Goal: Transaction & Acquisition: Purchase product/service

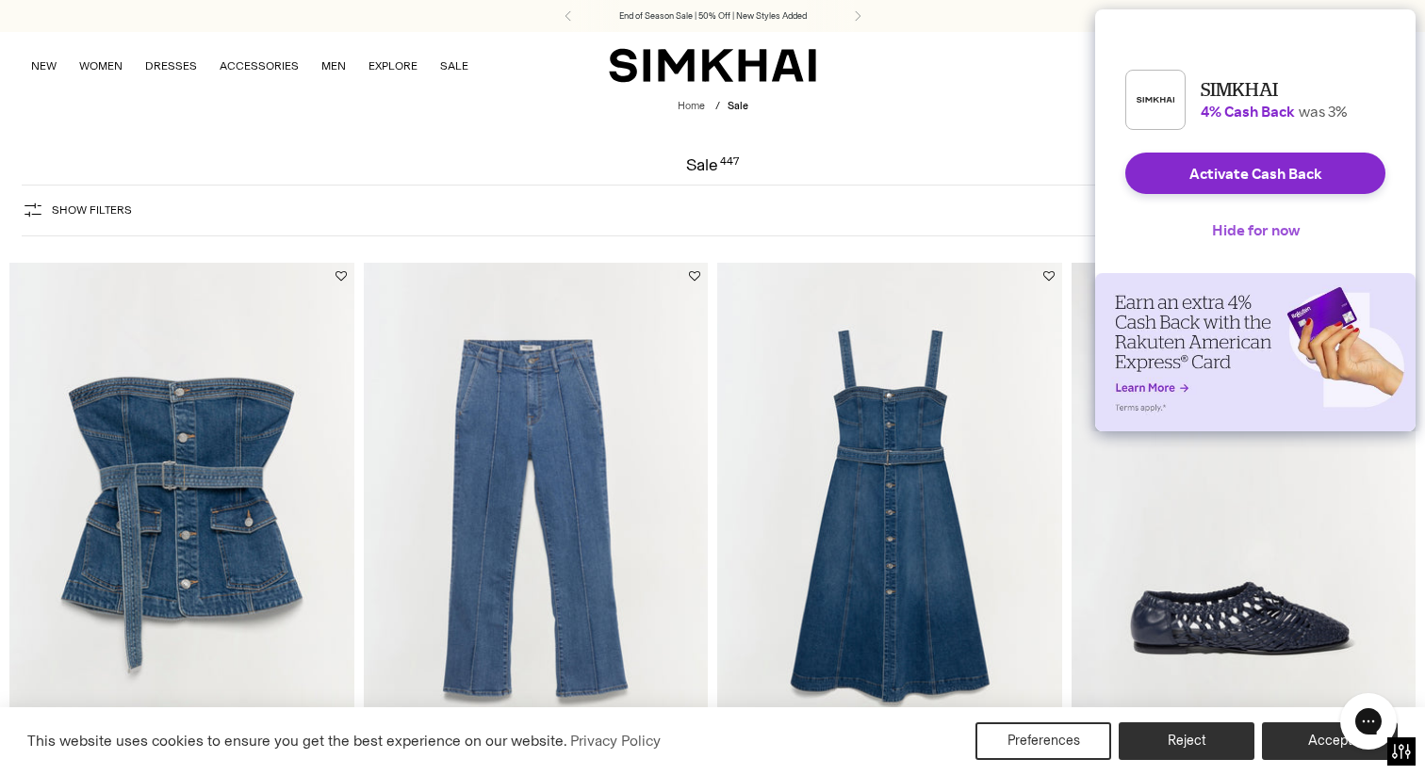
click at [1220, 251] on button "Hide for now" at bounding box center [1256, 229] width 118 height 41
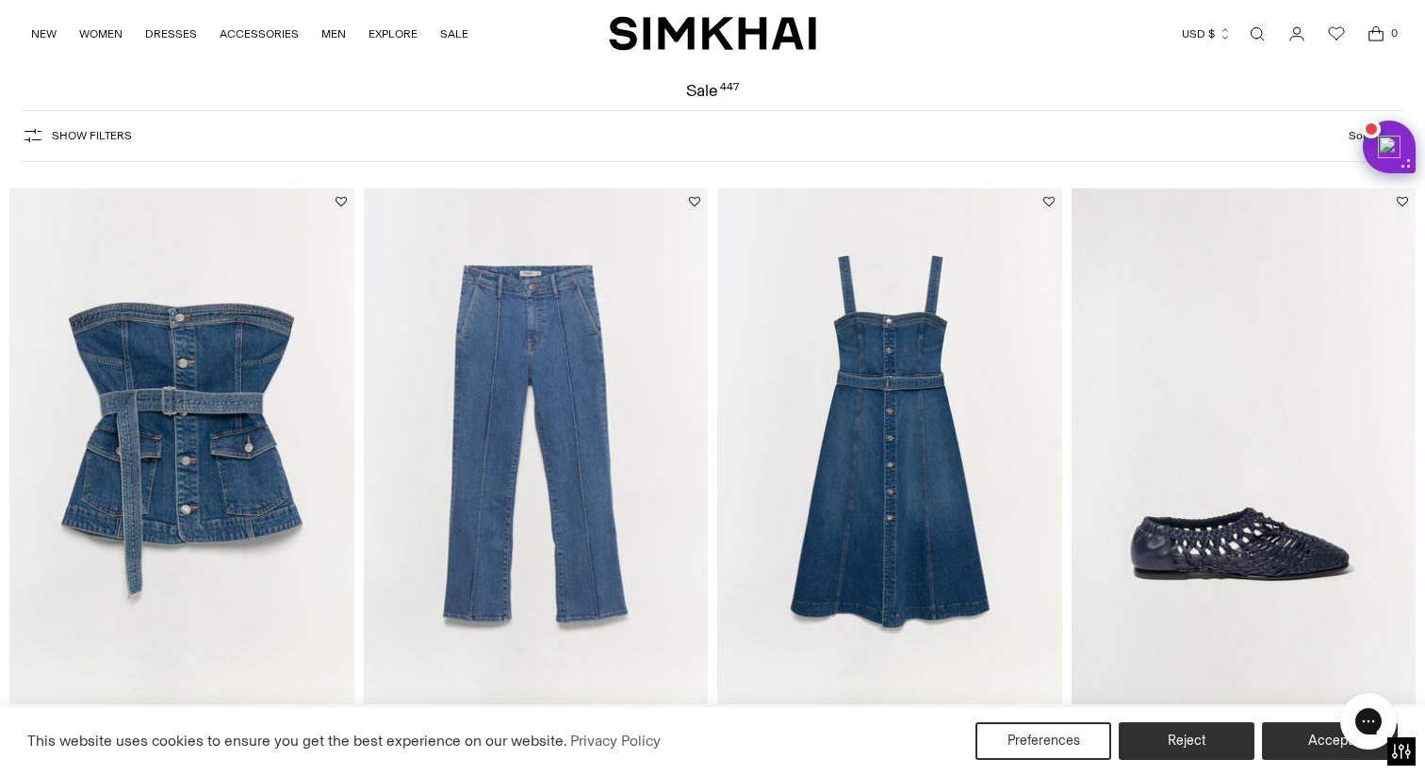
scroll to position [63, 0]
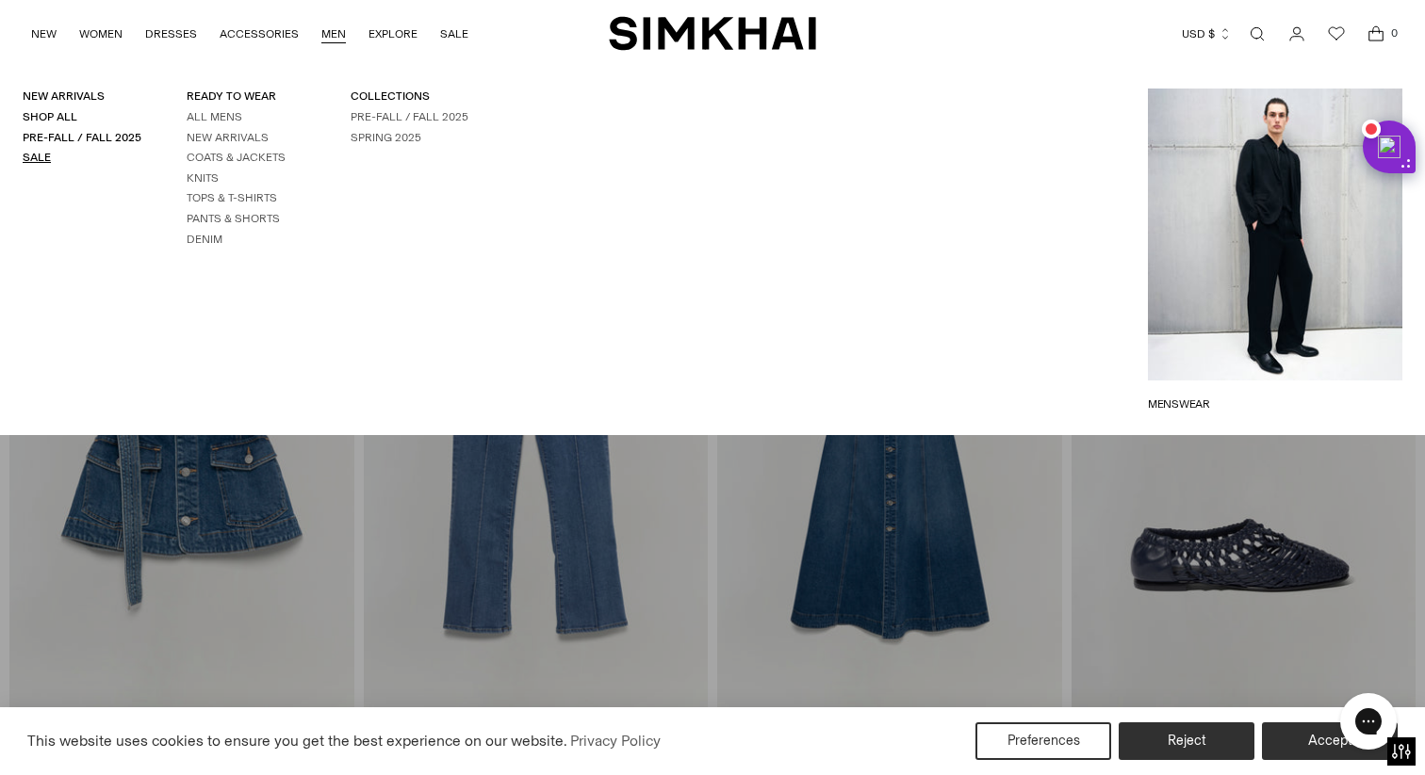
click at [45, 156] on link "Sale" at bounding box center [37, 157] width 28 height 13
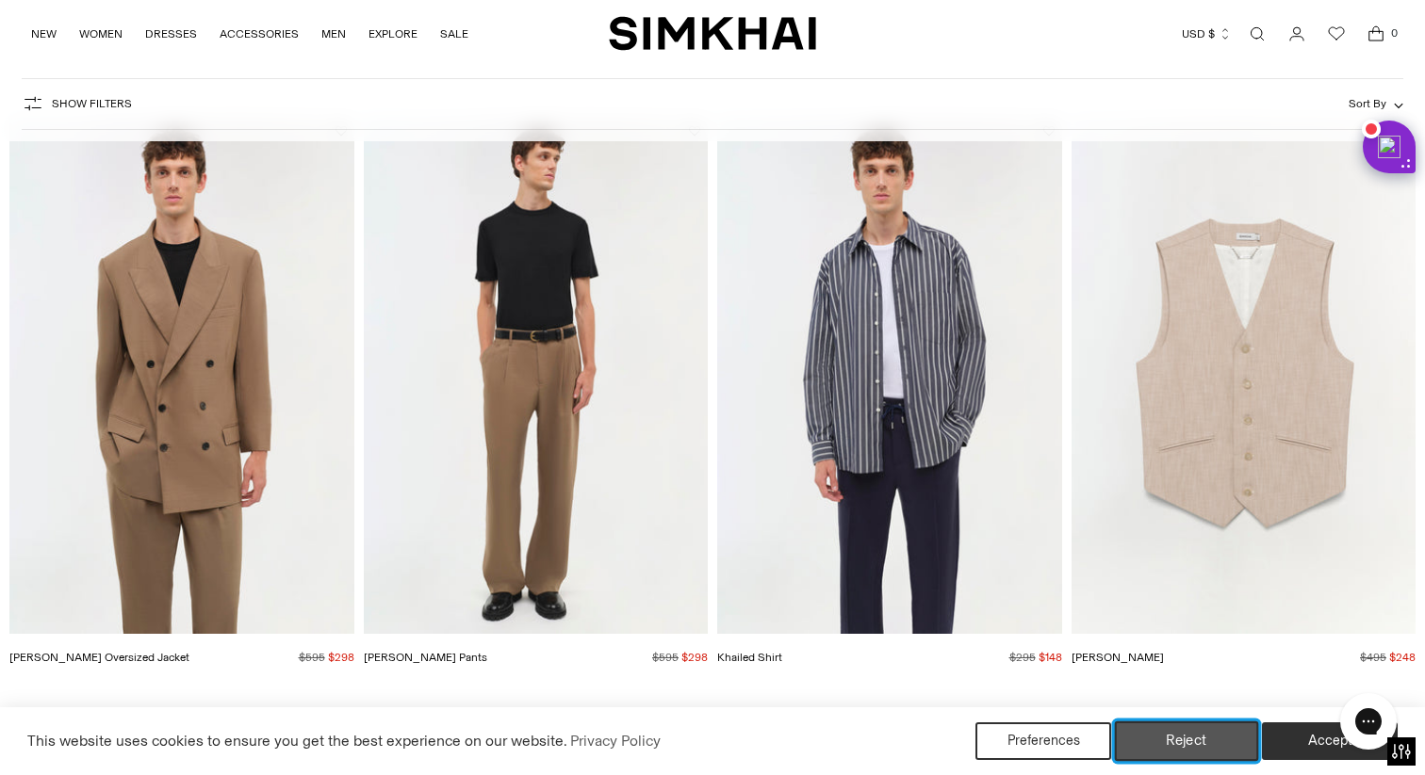
click at [1199, 746] on button "Reject" at bounding box center [1187, 742] width 144 height 40
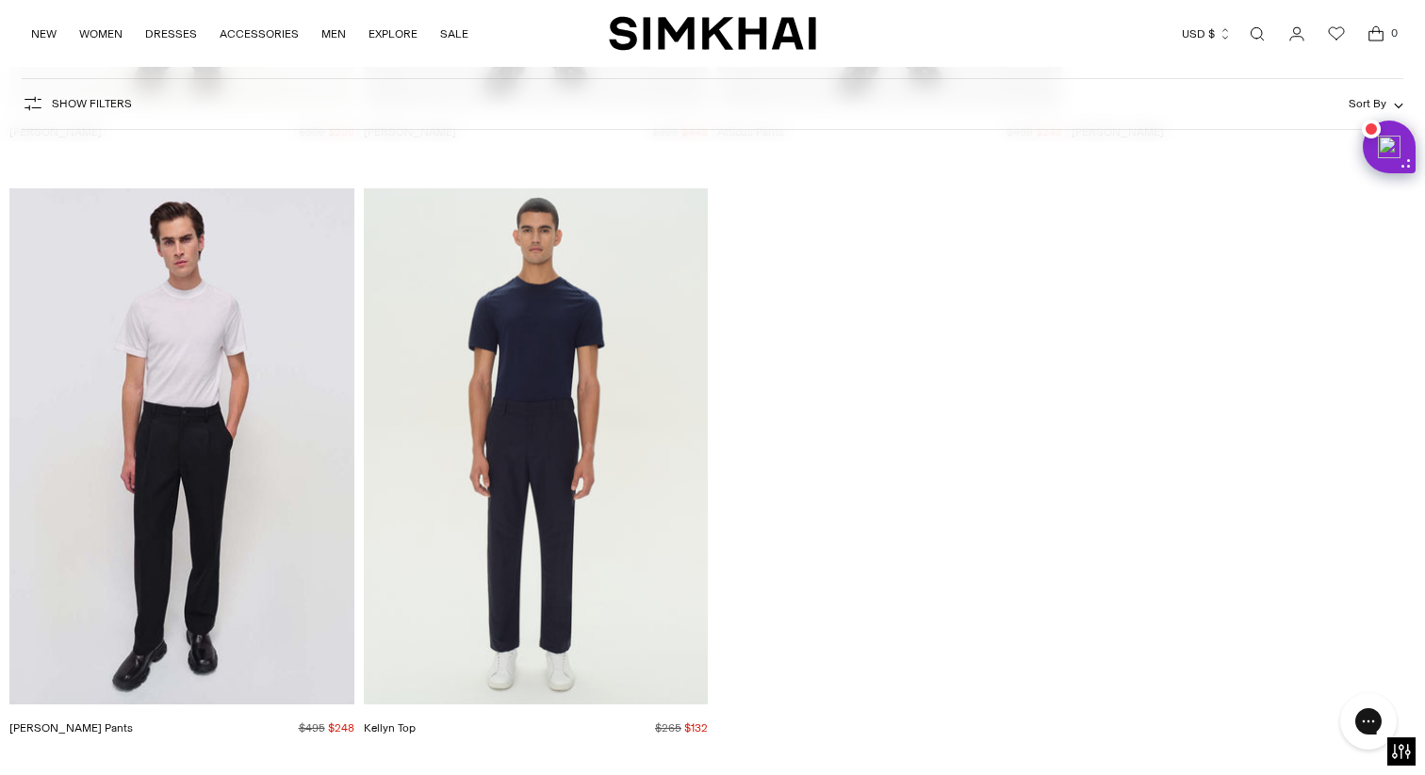
scroll to position [7828, 0]
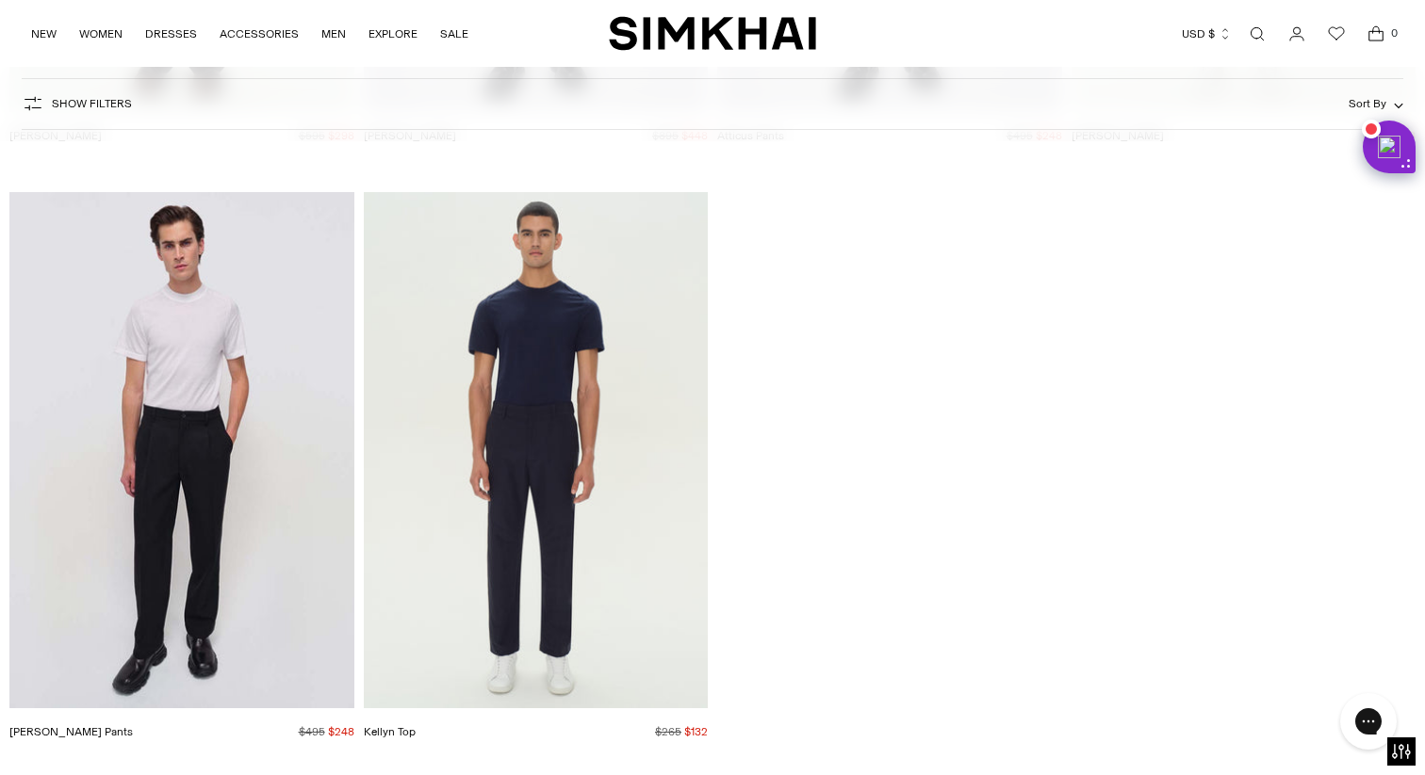
click at [0, 0] on img "Kellyn Top" at bounding box center [0, 0] width 0 height 0
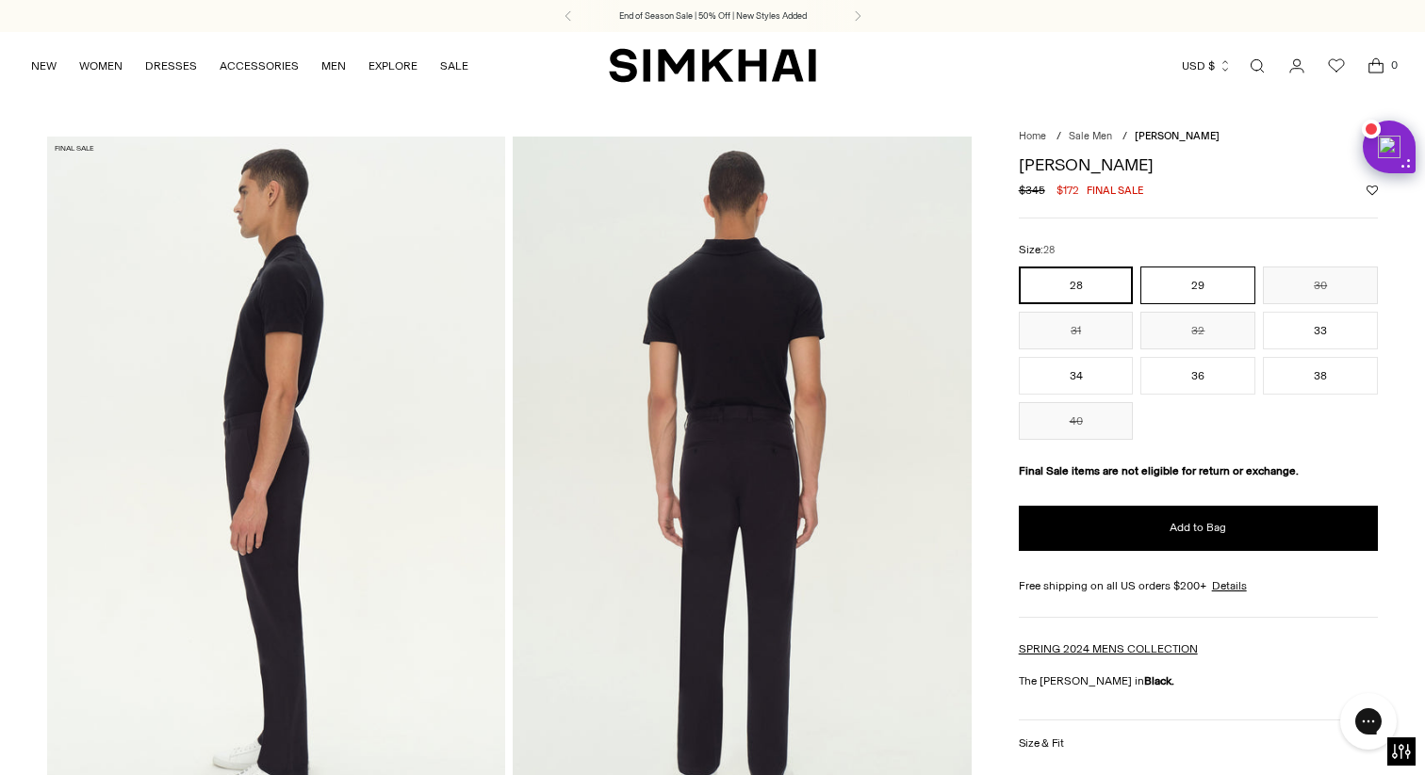
click at [1191, 276] on button "29" at bounding box center [1197, 286] width 115 height 38
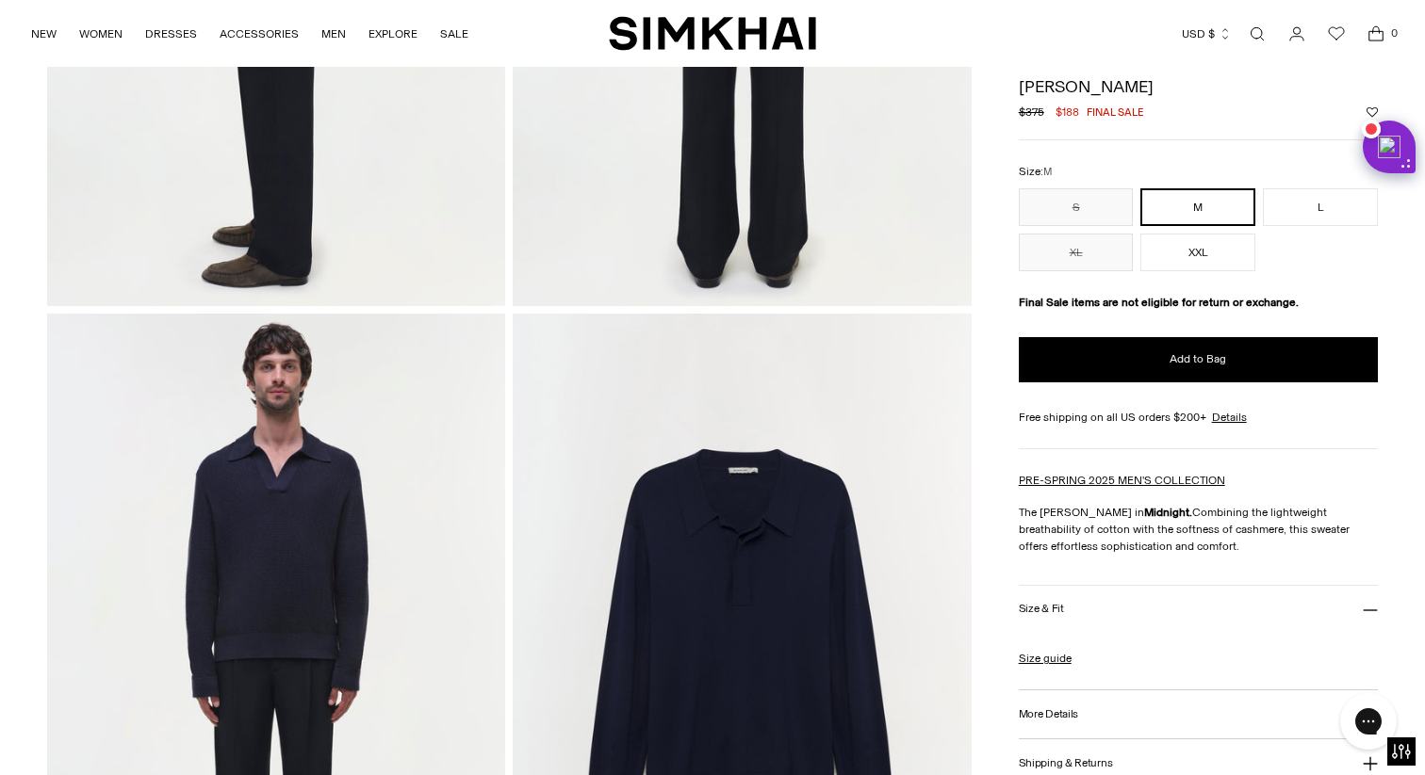
scroll to position [1417, 0]
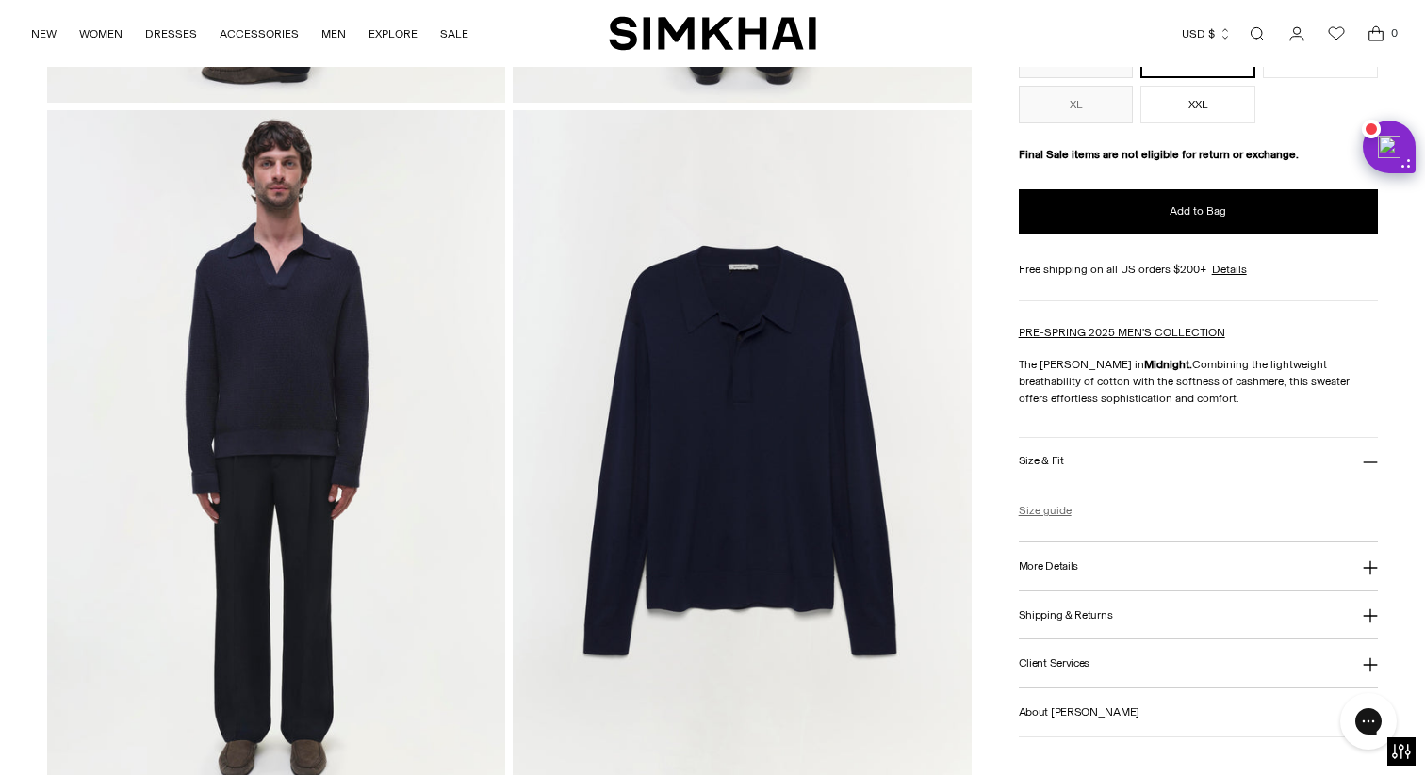
click at [1030, 513] on link "Size guide" at bounding box center [1045, 510] width 53 height 17
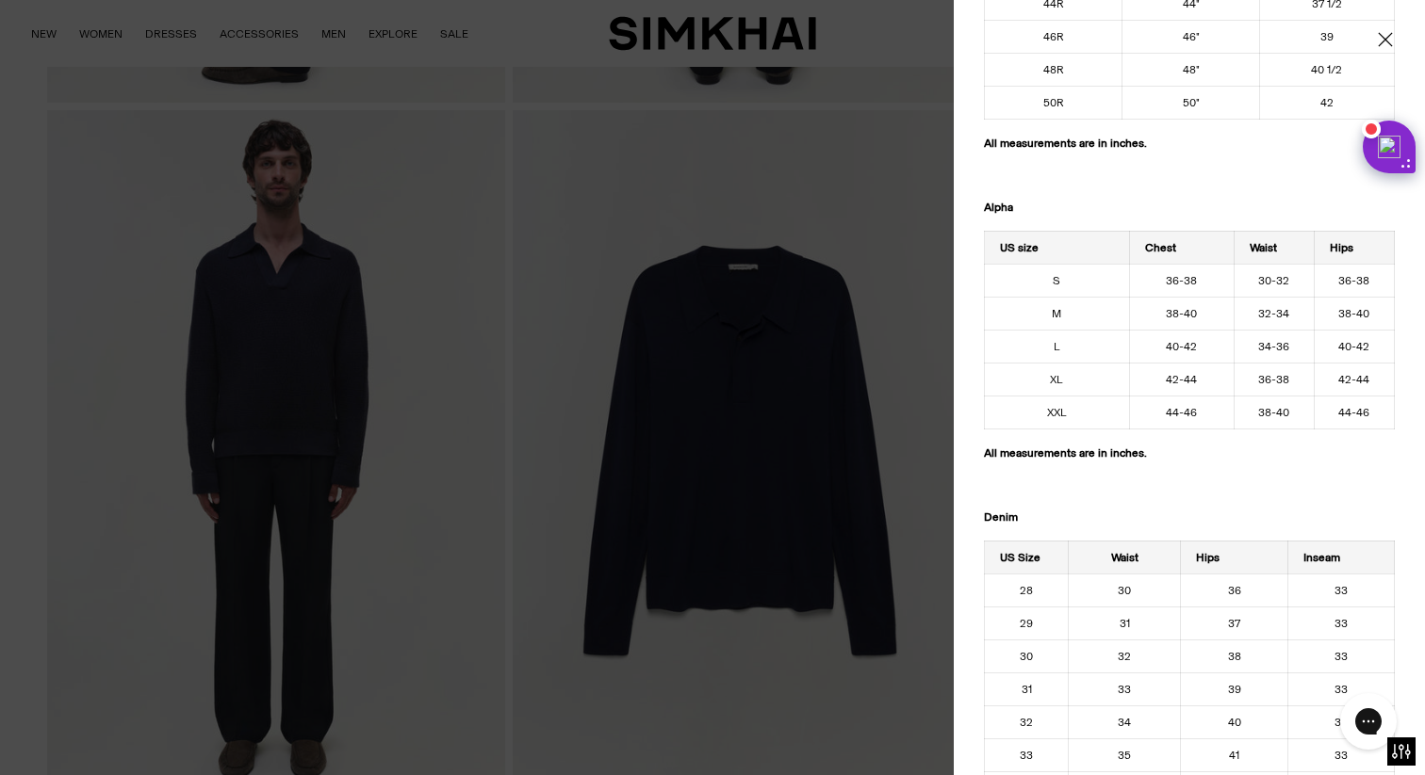
scroll to position [269, 0]
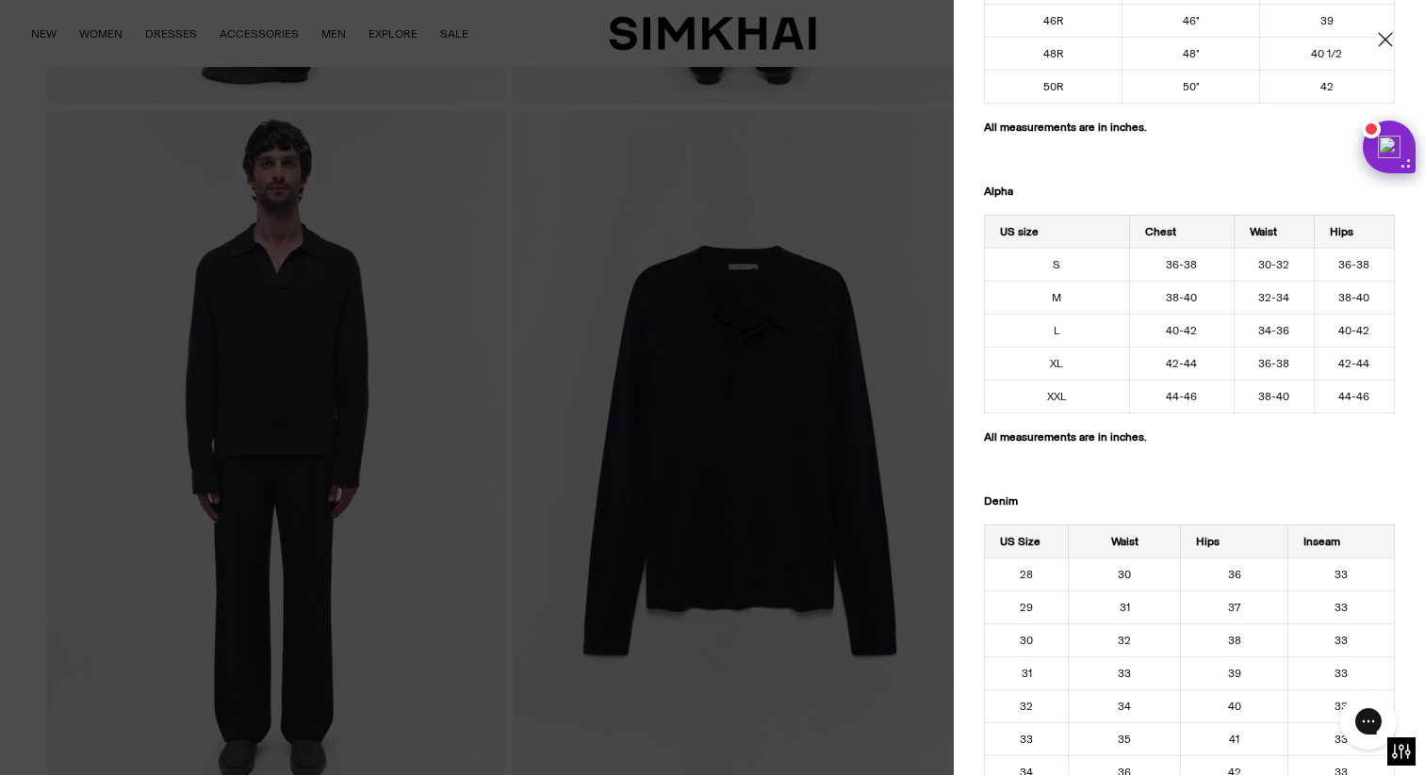
click at [1389, 32] on icon "Close" at bounding box center [1385, 39] width 15 height 19
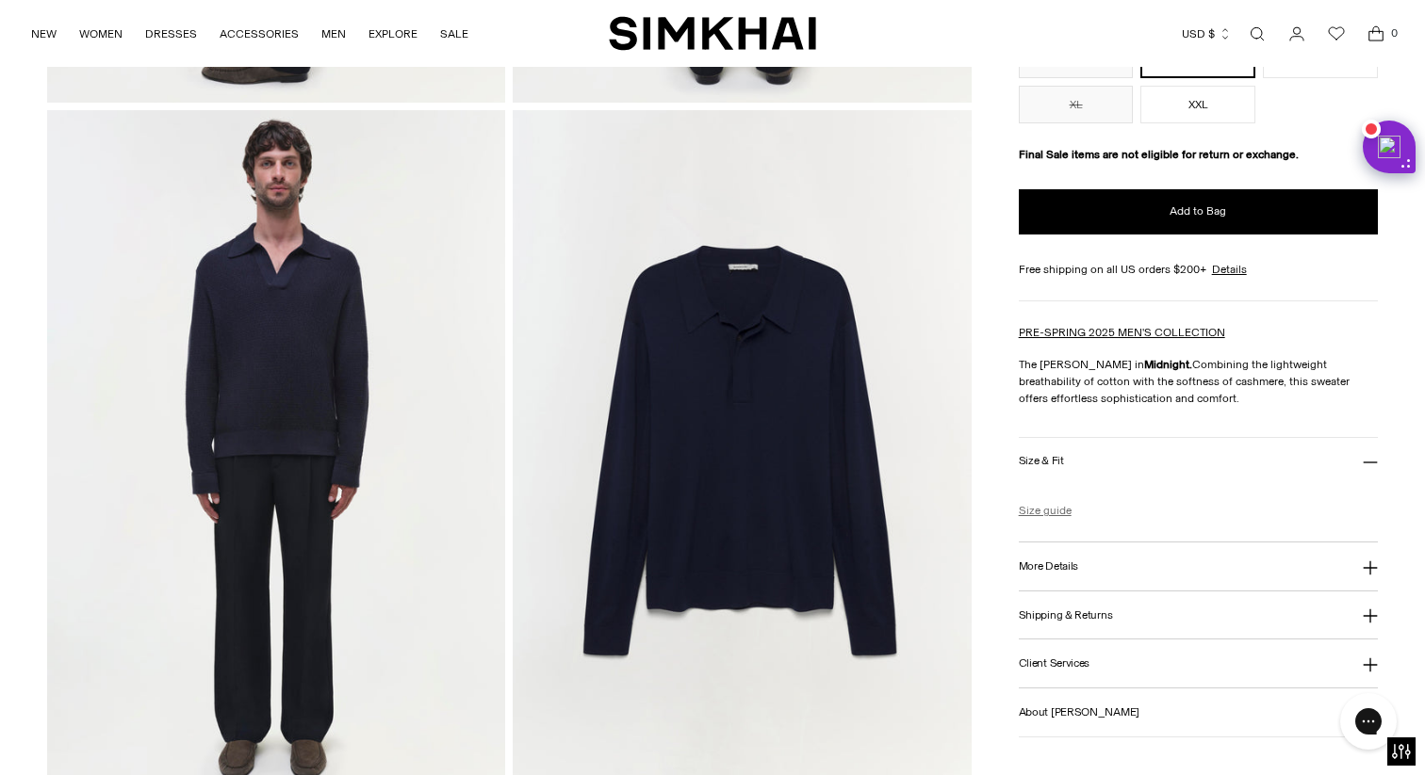
scroll to position [0, 0]
click at [1101, 572] on button "More Details" at bounding box center [1198, 567] width 359 height 48
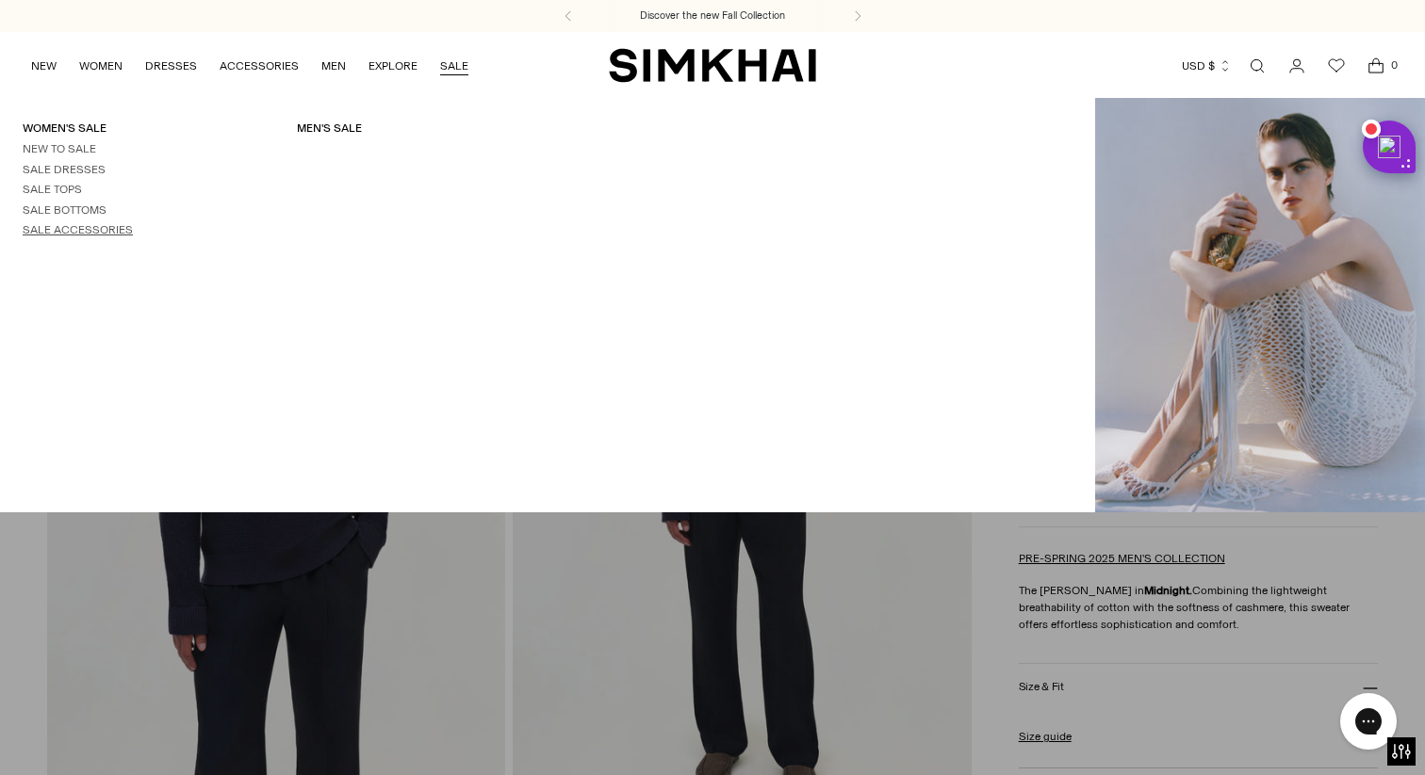
click at [77, 230] on link "Sale Accessories" at bounding box center [78, 229] width 110 height 13
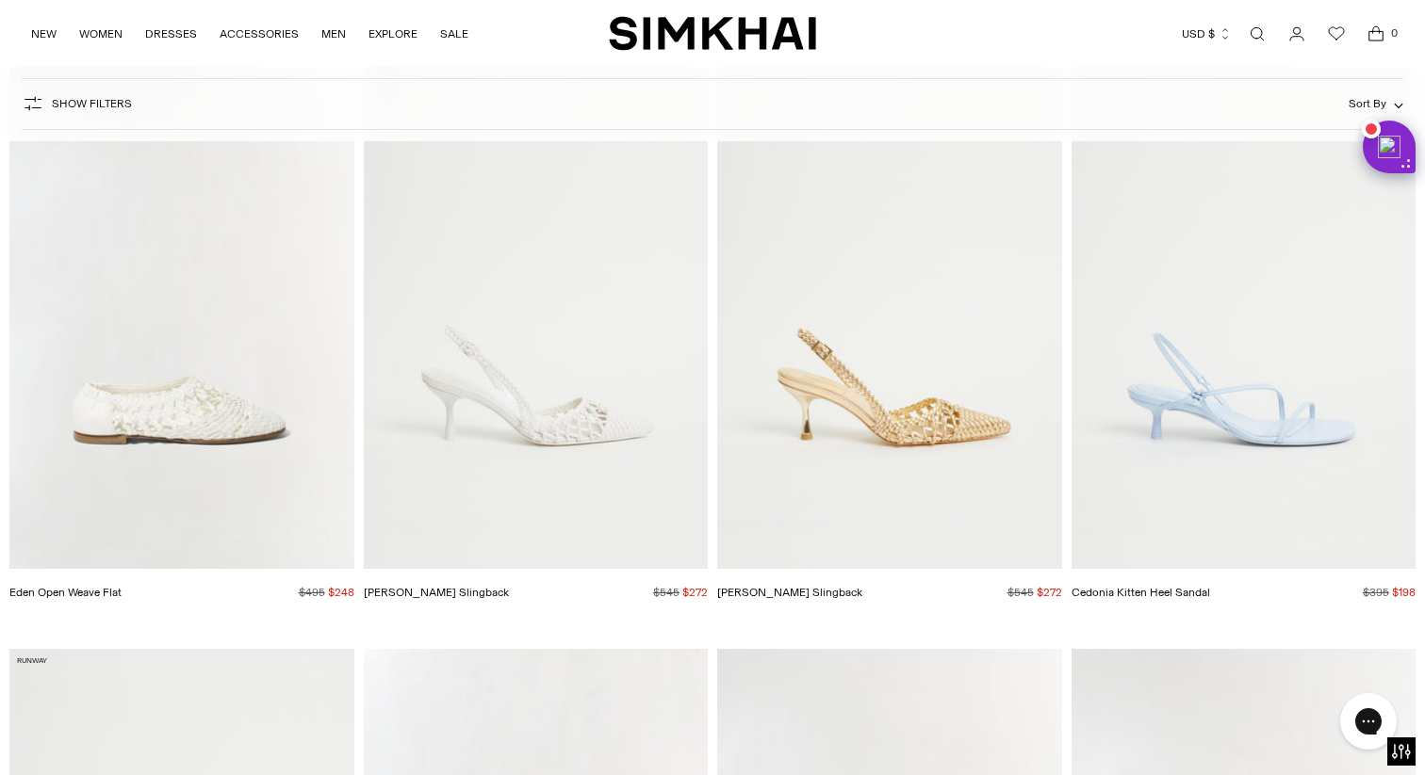
scroll to position [3846, 0]
